Goal: Find specific page/section: Find specific page/section

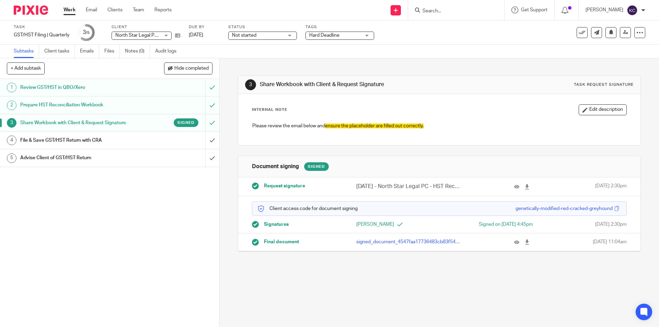
click at [455, 13] on input "Search" at bounding box center [453, 11] width 62 height 6
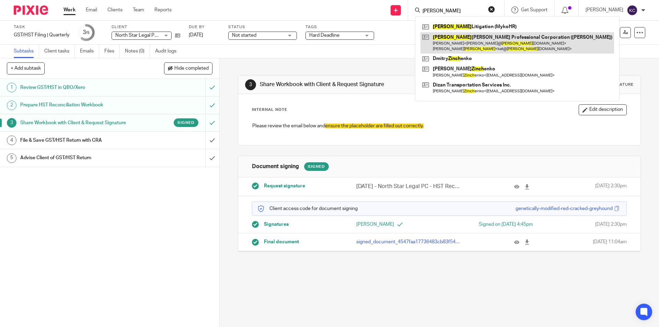
type input "kinch"
click at [458, 47] on link at bounding box center [518, 42] width 194 height 21
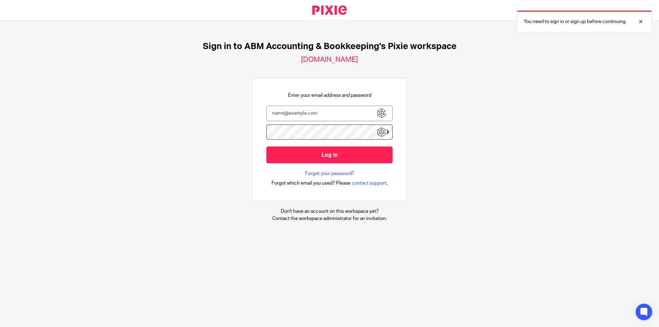
click at [377, 112] on img at bounding box center [381, 113] width 12 height 12
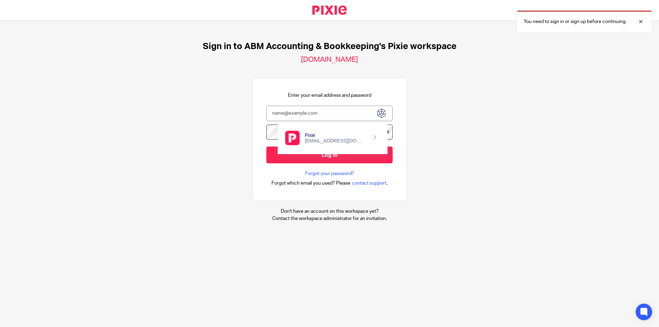
click at [356, 142] on div "kanwarc@accountingabm.com" at bounding box center [335, 140] width 60 height 5
click at [381, 161] on input "Log in" at bounding box center [329, 155] width 126 height 17
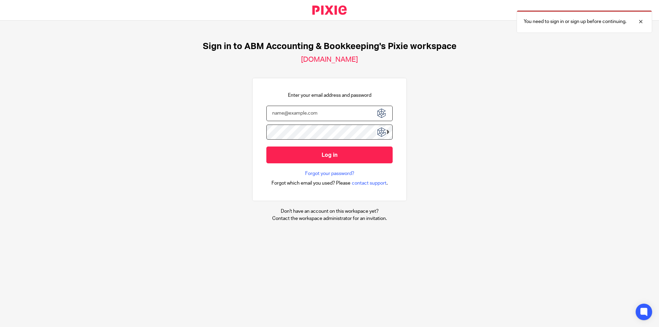
type input "kanwarc@accountingabm.com"
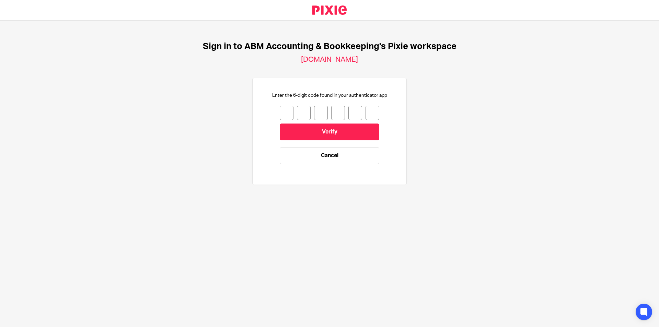
click at [281, 112] on input "number" at bounding box center [287, 113] width 14 height 14
type input "5"
type input "4"
type input "7"
type input "4"
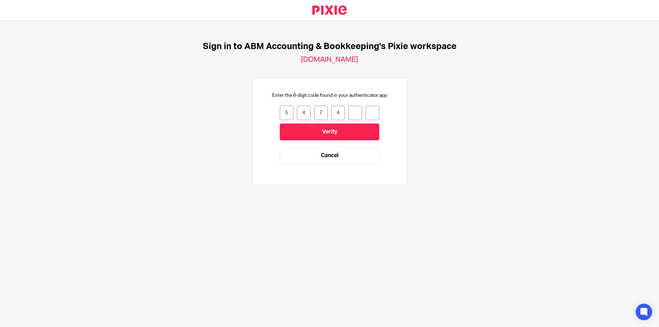
type input "1"
type input "3"
click at [327, 131] on input "Verify" at bounding box center [330, 132] width 100 height 17
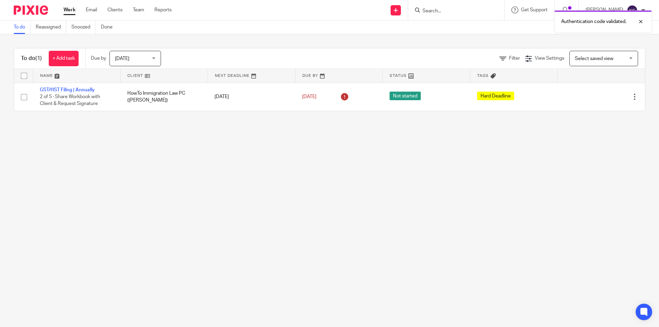
click at [465, 11] on div "Authentication code validated." at bounding box center [491, 20] width 323 height 26
click at [439, 10] on div "Authentication code validated." at bounding box center [491, 20] width 323 height 26
click at [437, 11] on div "Authentication code validated." at bounding box center [491, 20] width 323 height 26
click at [640, 22] on div at bounding box center [636, 22] width 19 height 8
click at [436, 11] on input "Search" at bounding box center [453, 11] width 62 height 6
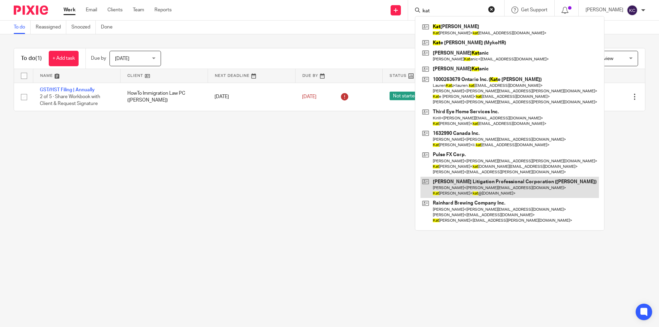
type input "kat"
click at [466, 191] on link at bounding box center [510, 187] width 179 height 21
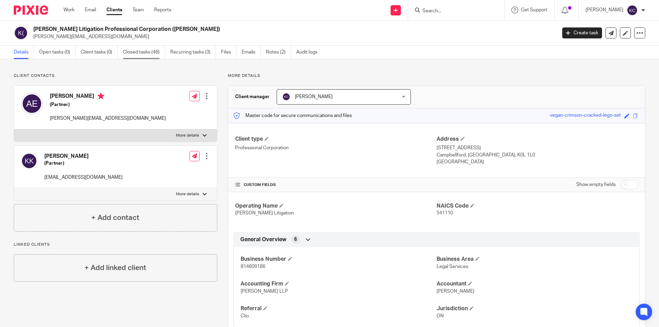
click at [144, 52] on link "Closed tasks (46)" at bounding box center [144, 52] width 42 height 13
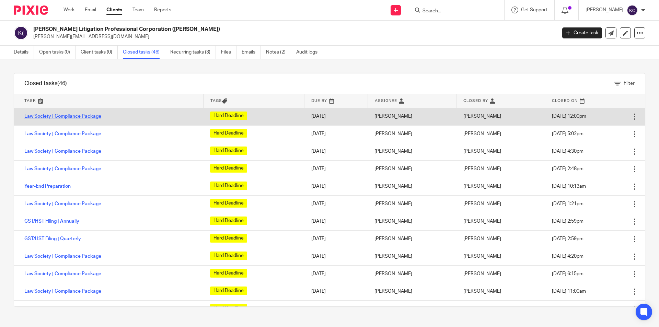
click at [90, 117] on link "Law Society | Compliance Package" at bounding box center [62, 116] width 77 height 5
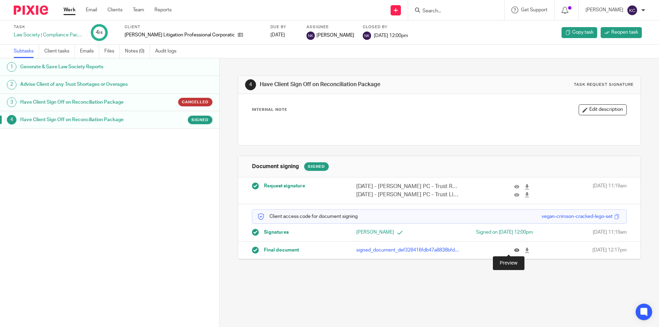
click at [514, 251] on icon at bounding box center [516, 250] width 5 height 5
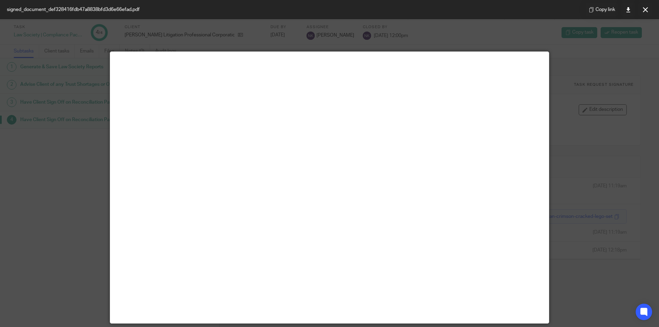
click at [647, 5] on button at bounding box center [646, 10] width 14 height 14
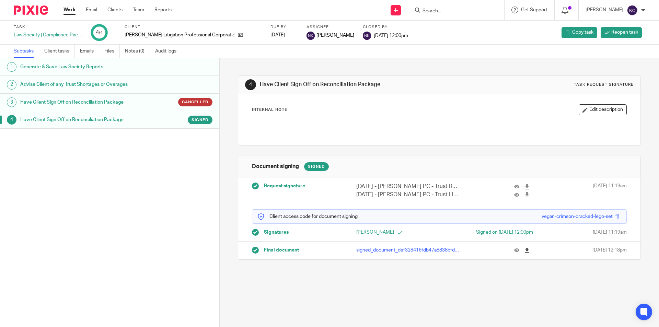
click at [525, 251] on icon at bounding box center [527, 250] width 5 height 5
